Goal: Check status: Check status

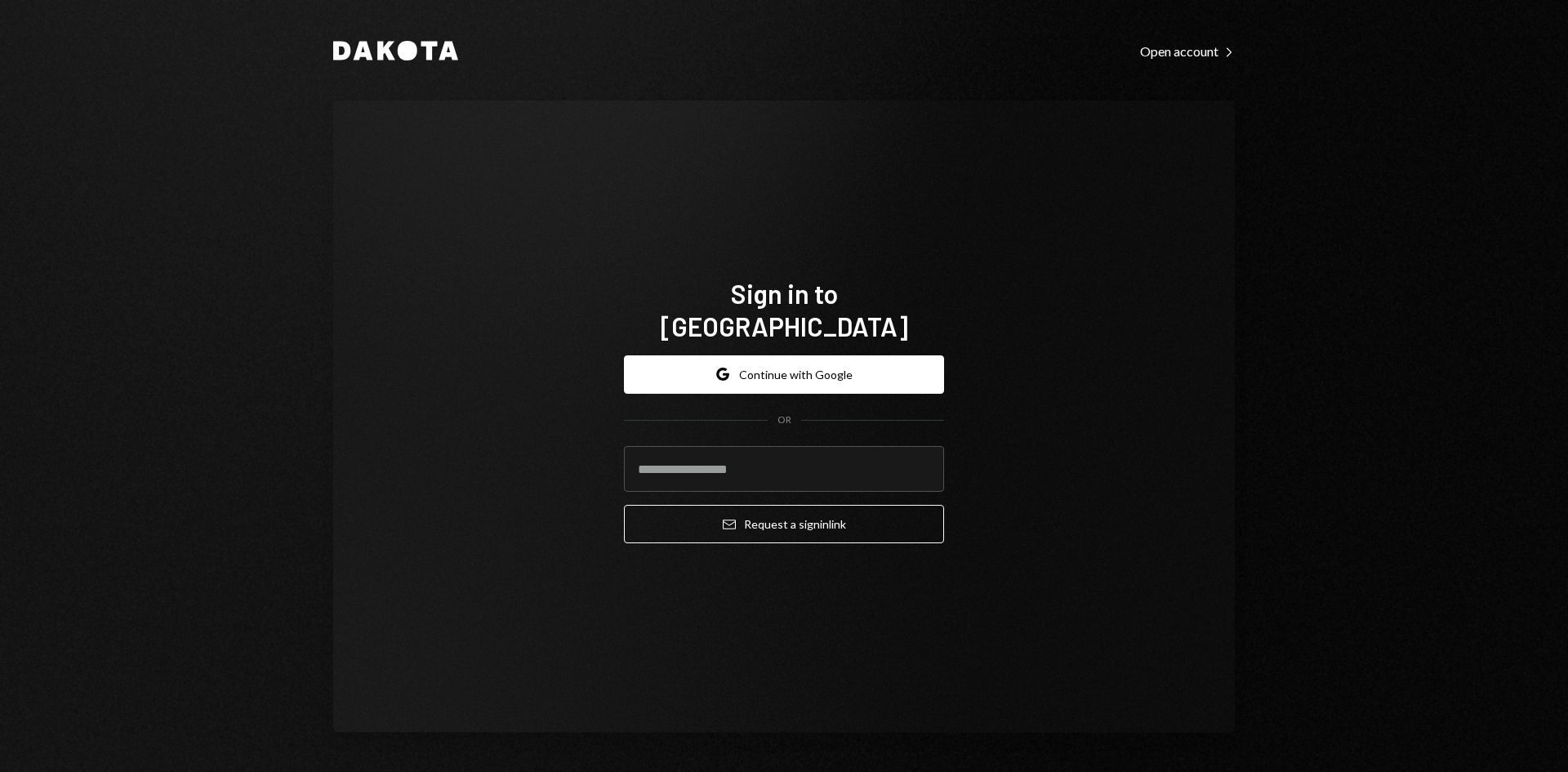
type input "**********"
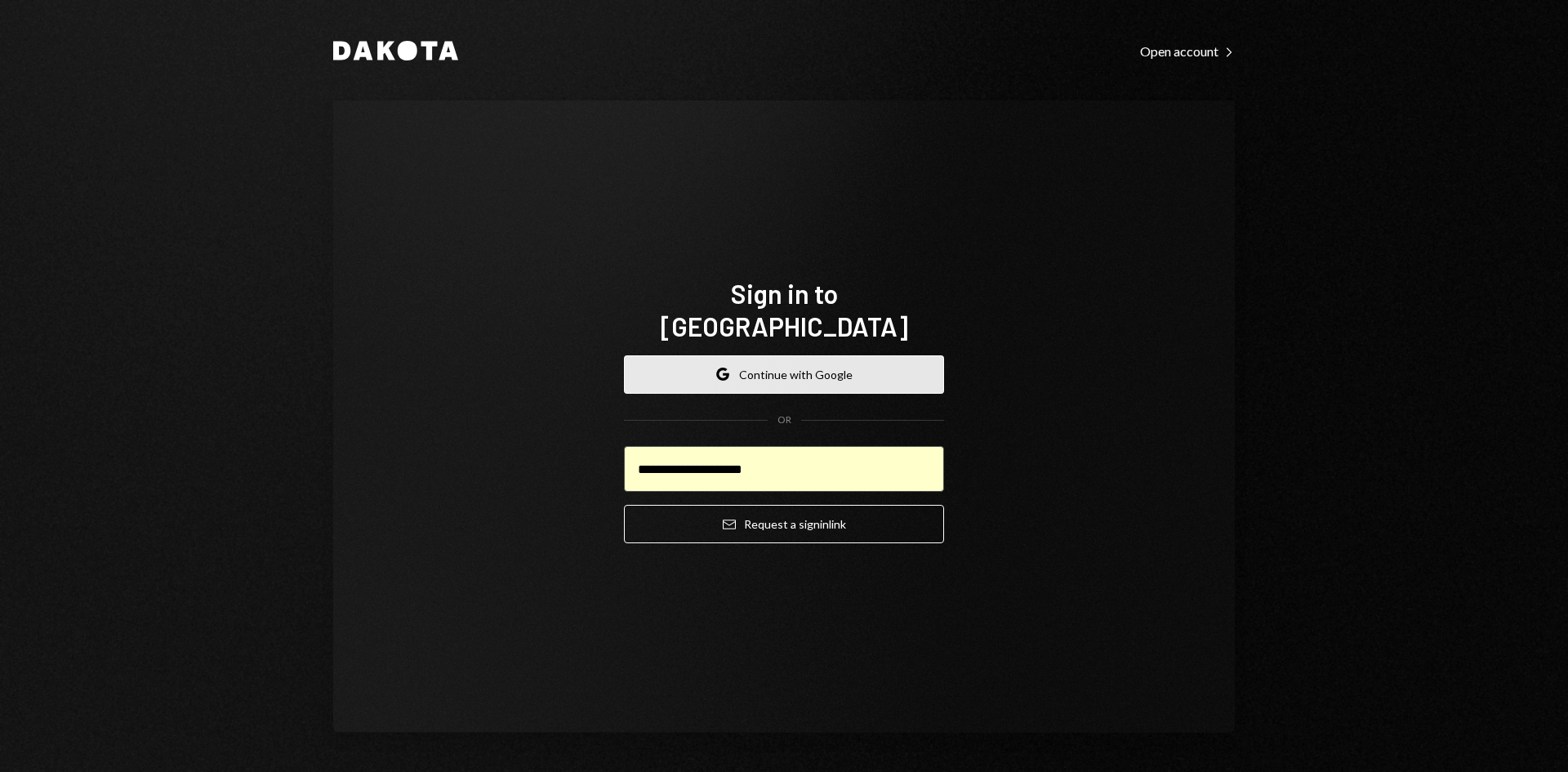
click at [703, 355] on button "Google Continue with Google" at bounding box center [784, 374] width 320 height 38
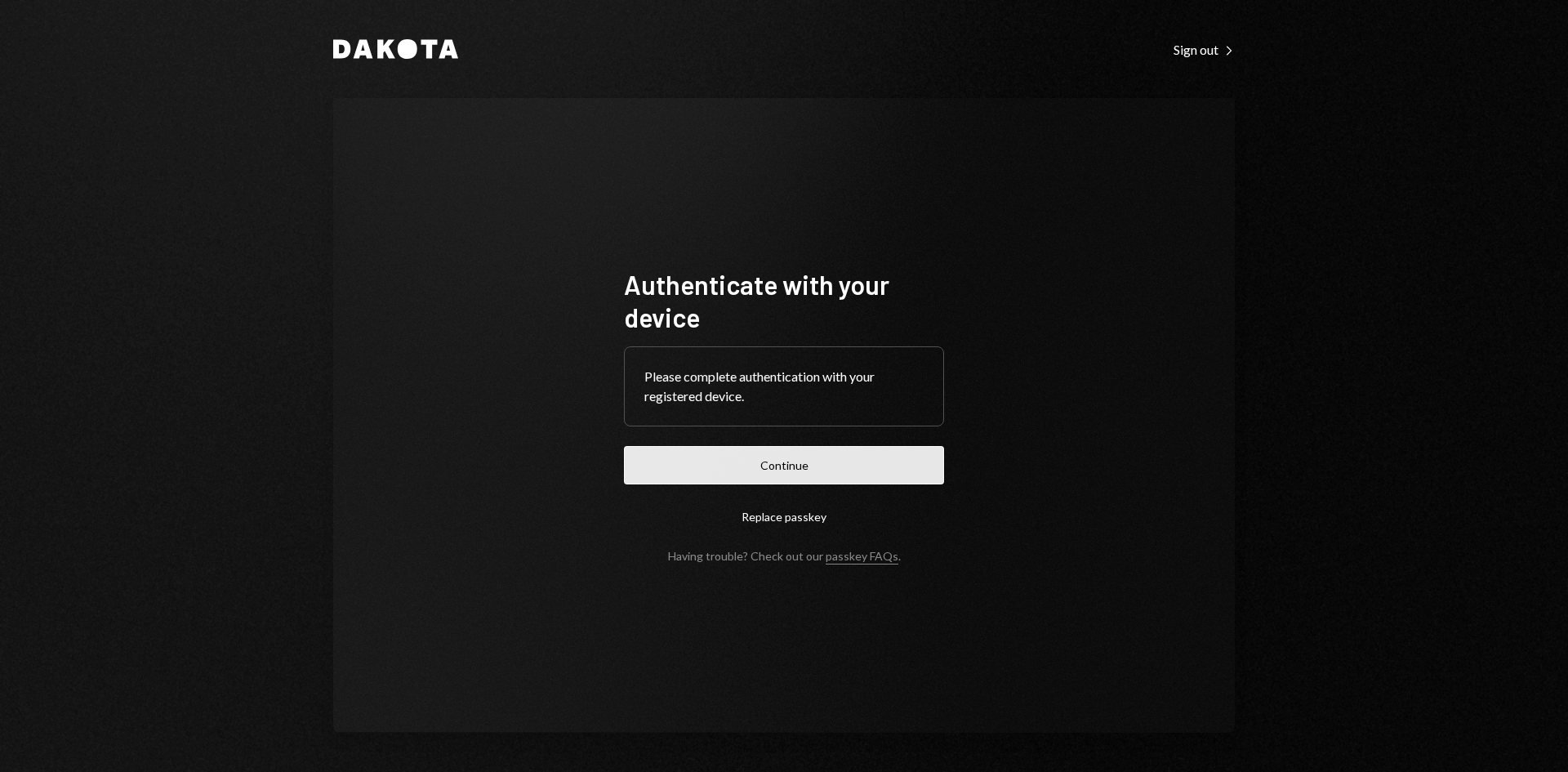
click at [861, 456] on button "Continue" at bounding box center [784, 464] width 320 height 38
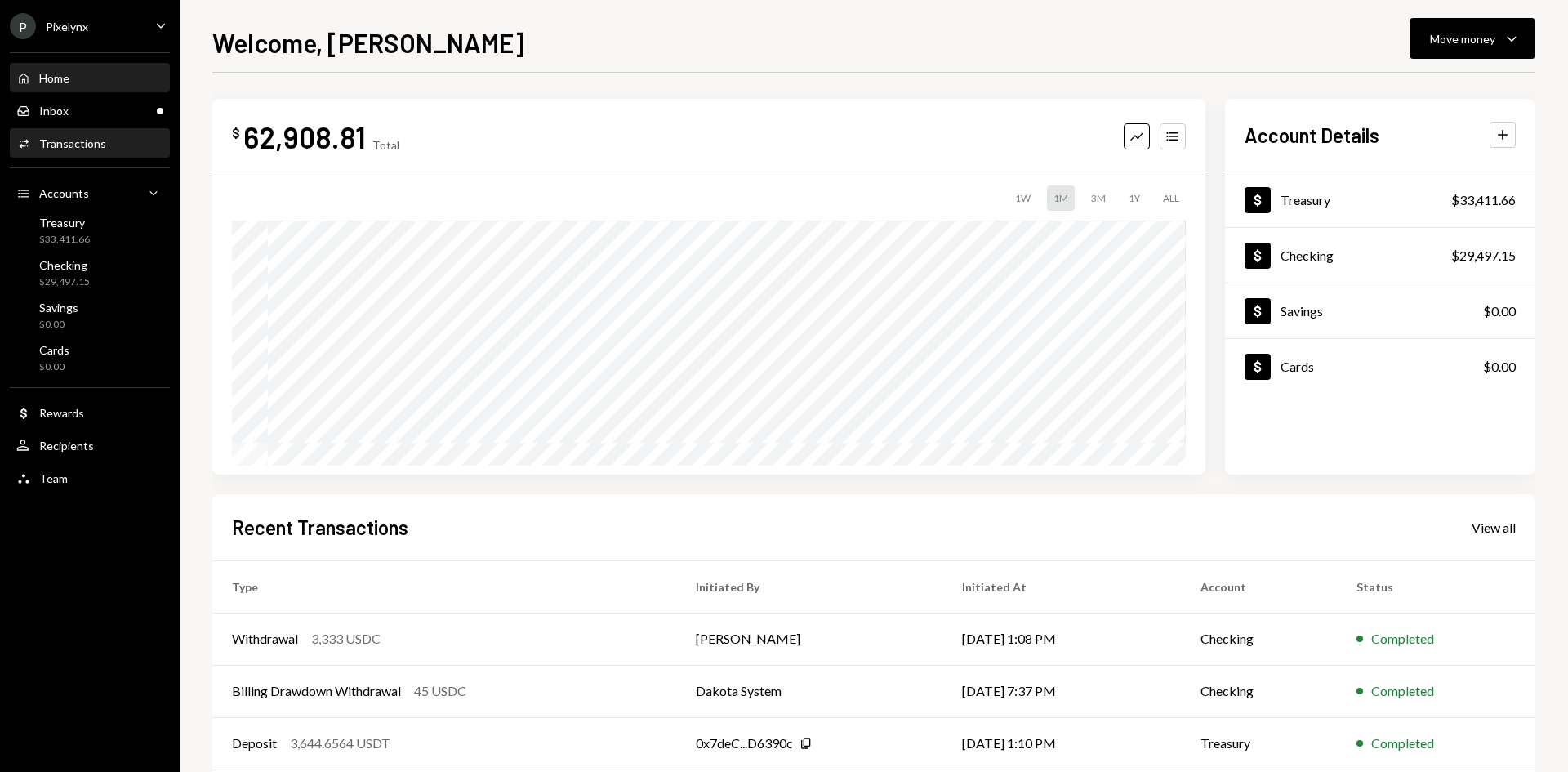
click at [104, 144] on div "Activities Transactions" at bounding box center [90, 143] width 147 height 15
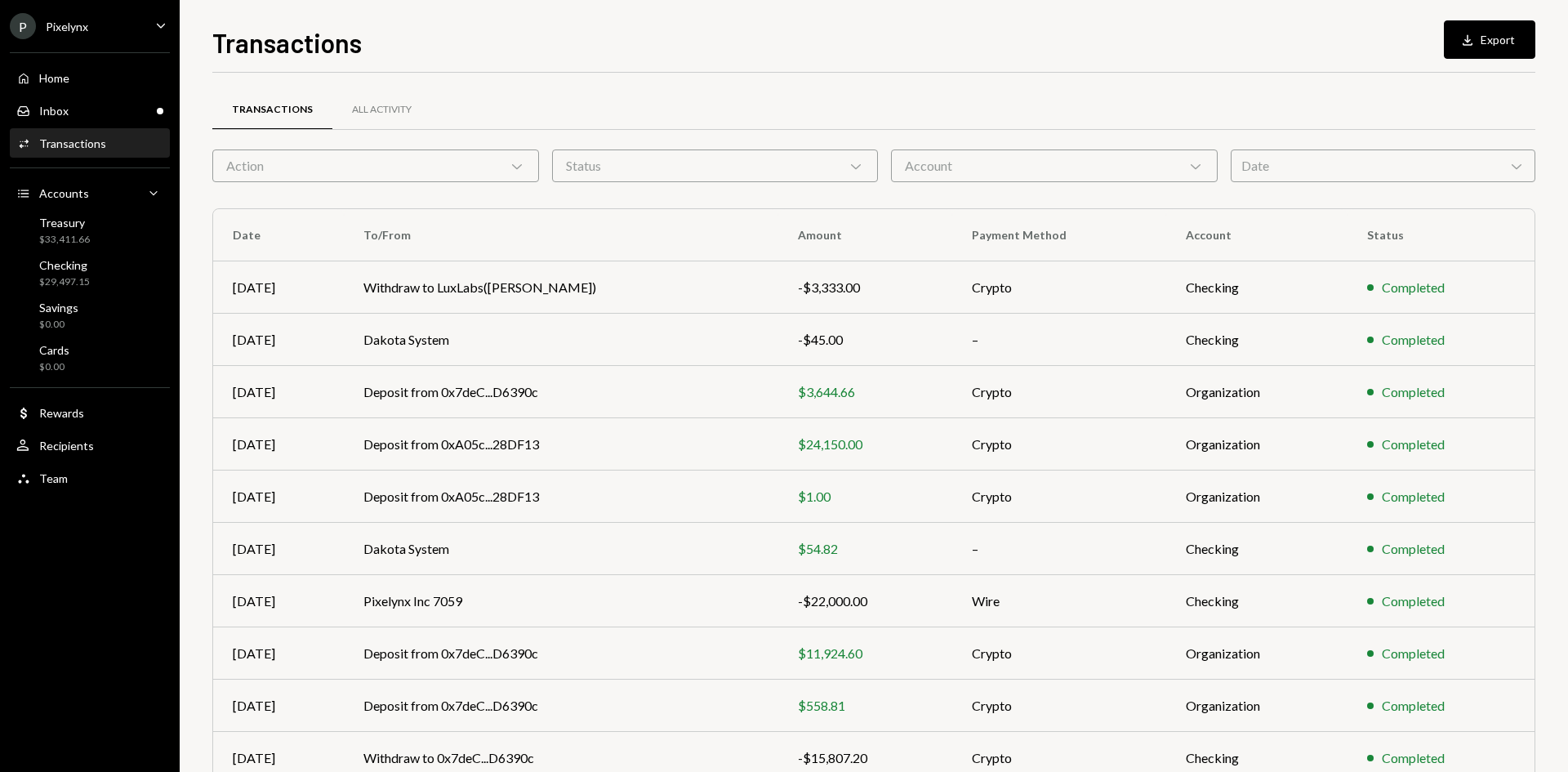
click at [690, 163] on div "Status Chevron Down" at bounding box center [715, 166] width 327 height 33
click at [1013, 150] on div "Account Chevron Down" at bounding box center [1054, 166] width 327 height 33
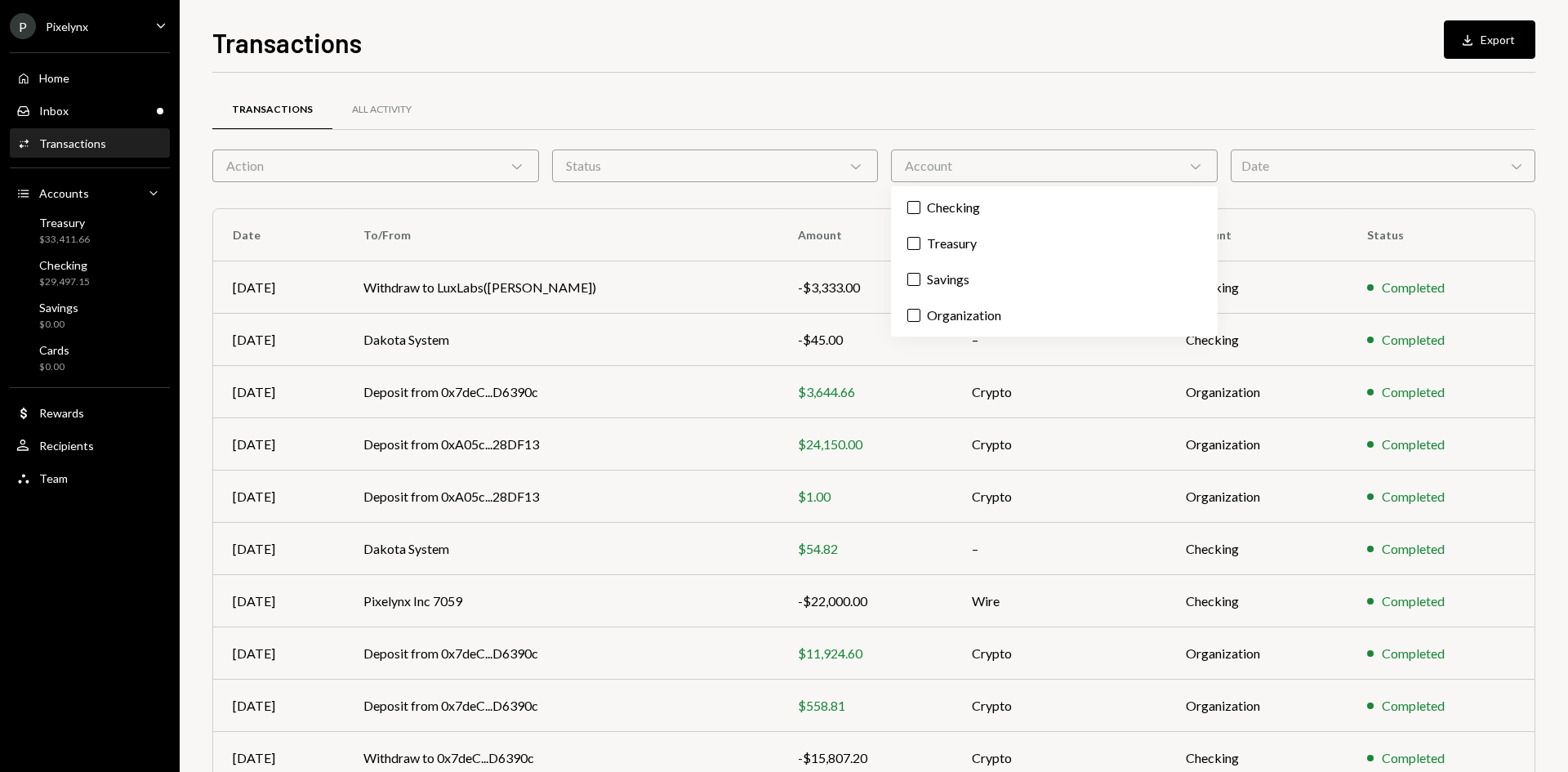
click at [245, 146] on div "Transactions All Activity" at bounding box center [873, 119] width 1323 height 60
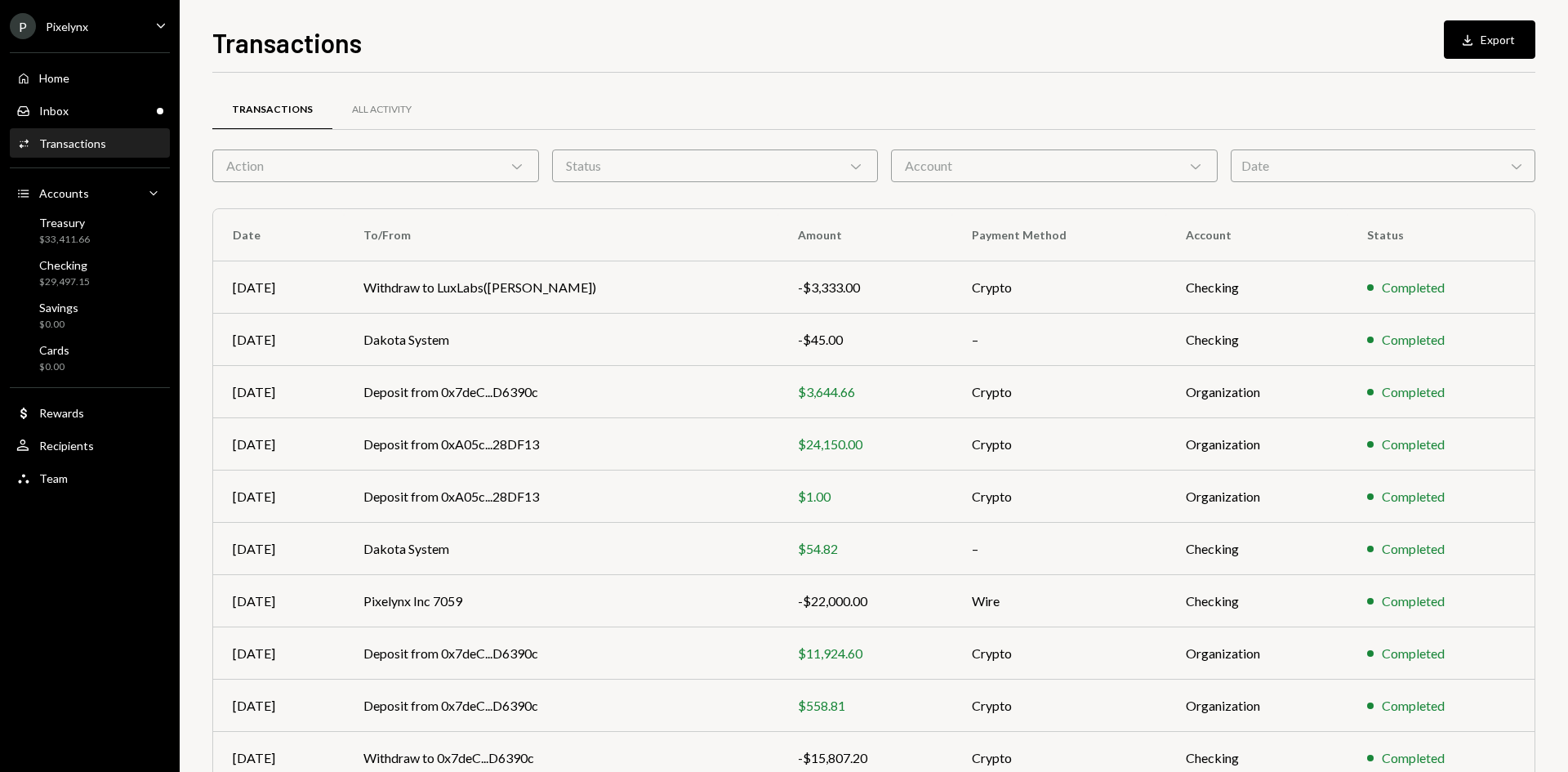
click at [259, 163] on div "Action Chevron Down" at bounding box center [376, 166] width 327 height 33
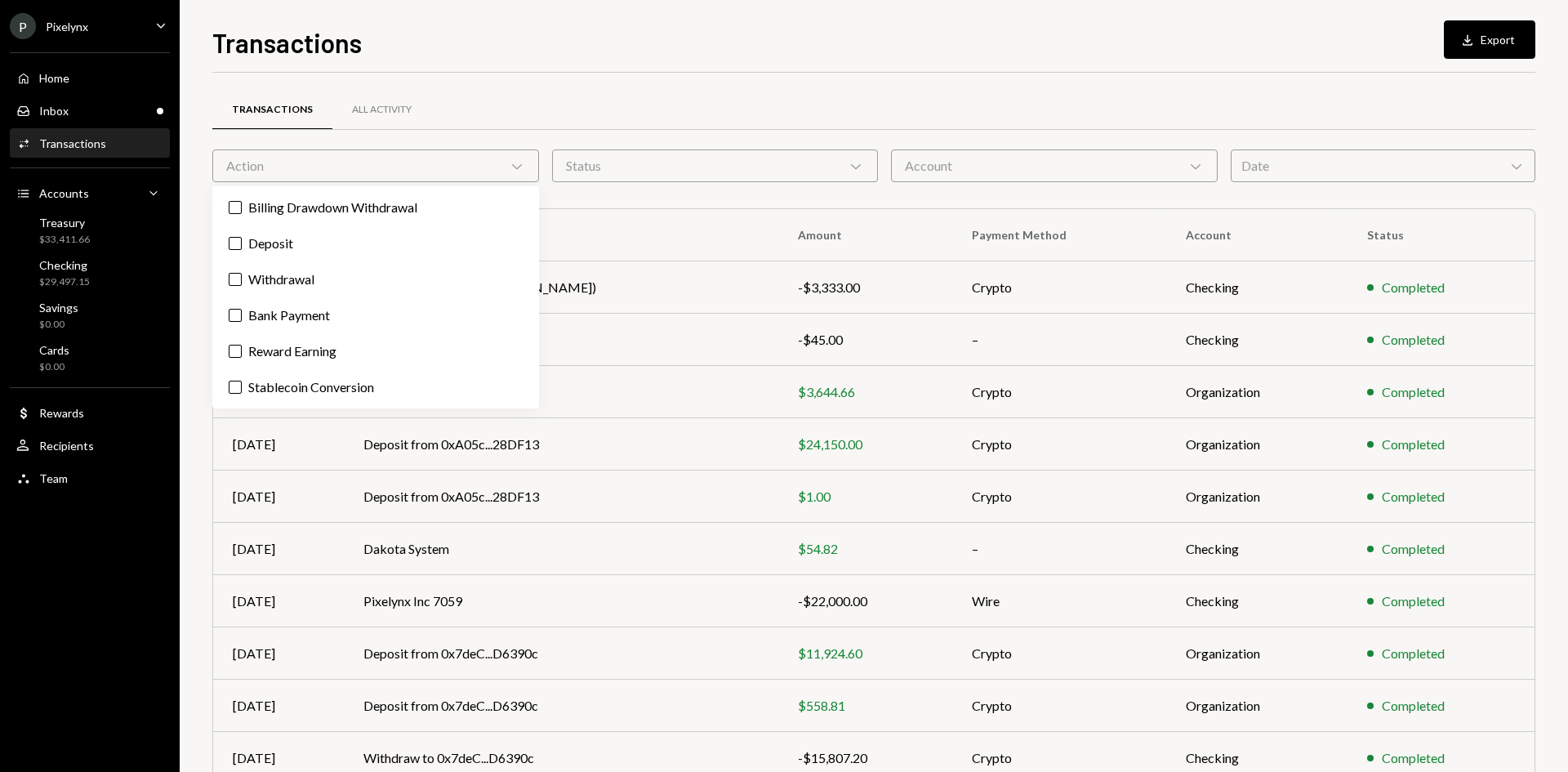
click at [259, 163] on div "Action Chevron Down" at bounding box center [376, 166] width 327 height 33
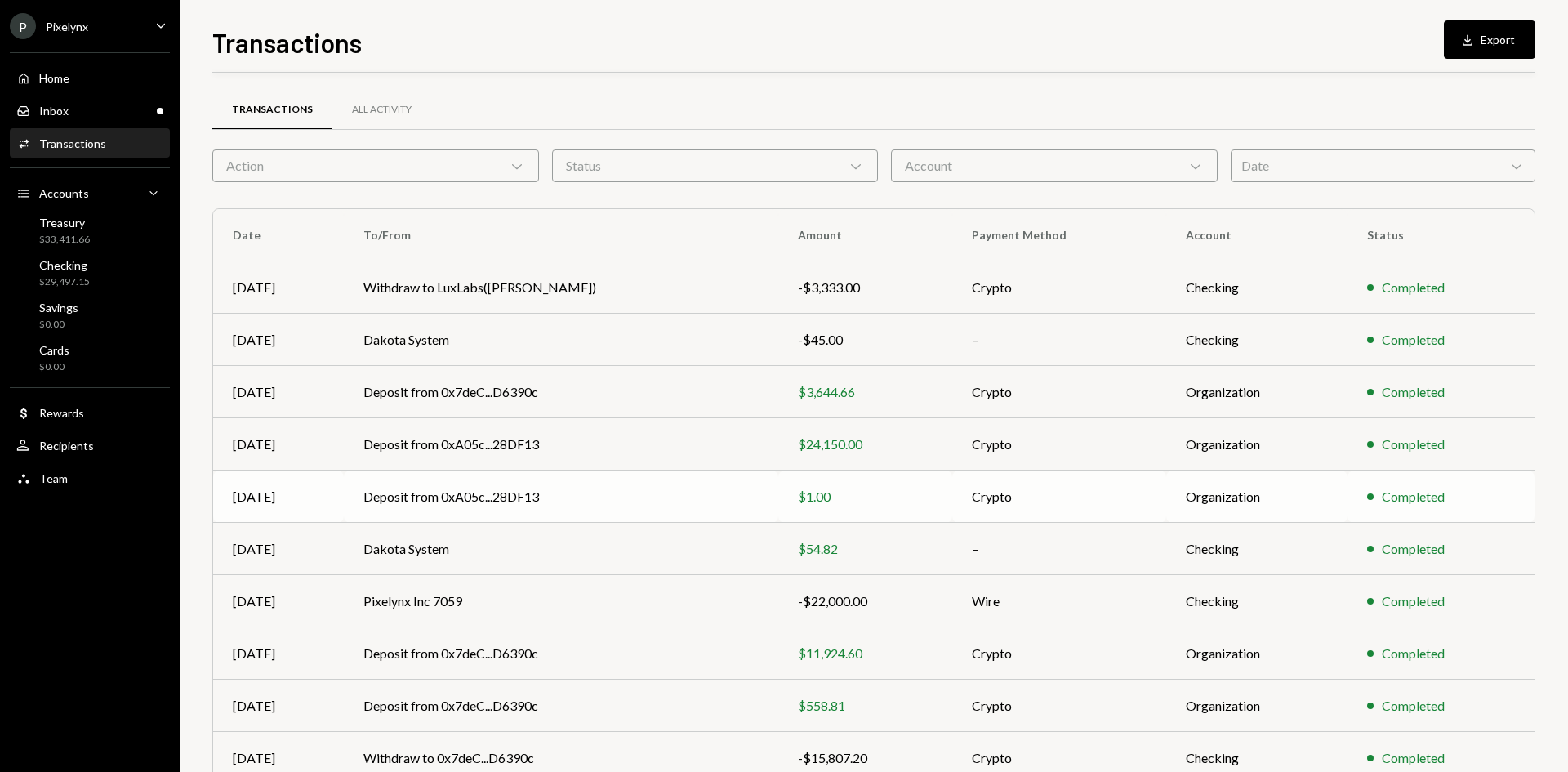
scroll to position [81, 0]
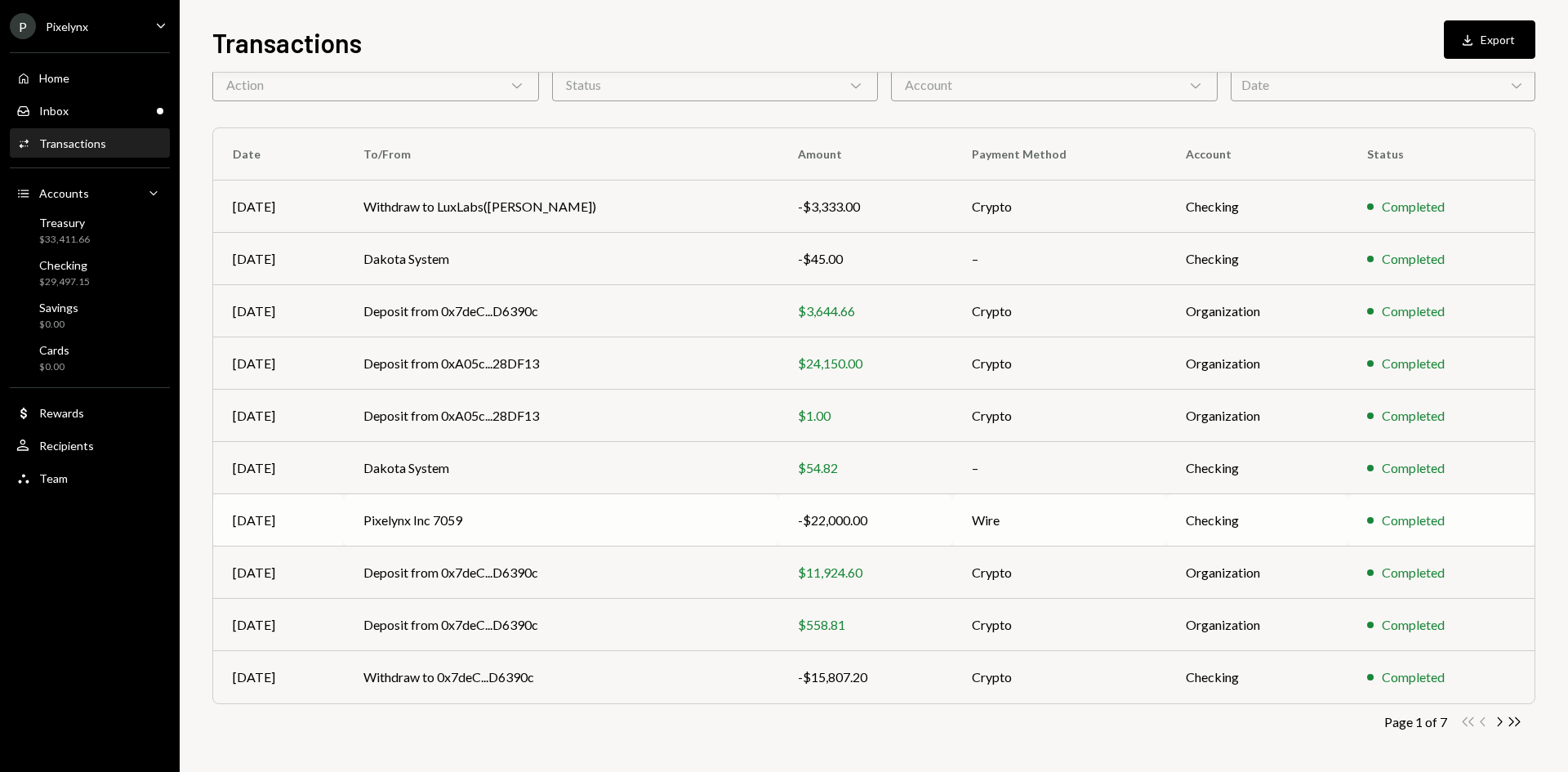
click at [690, 517] on td "Pixelynx Inc 7059" at bounding box center [561, 521] width 434 height 53
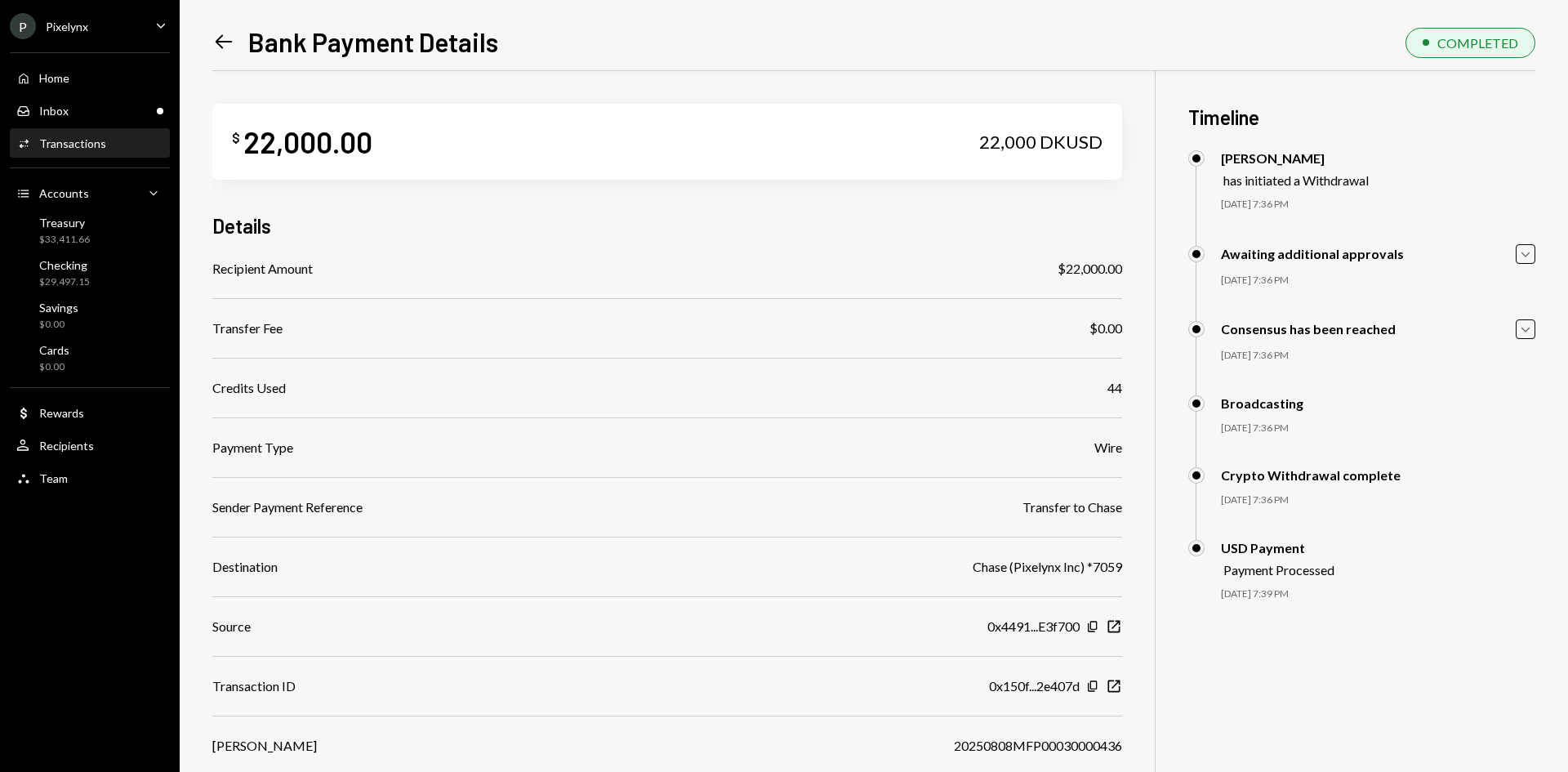
scroll to position [71, 0]
